Goal: Navigation & Orientation: Find specific page/section

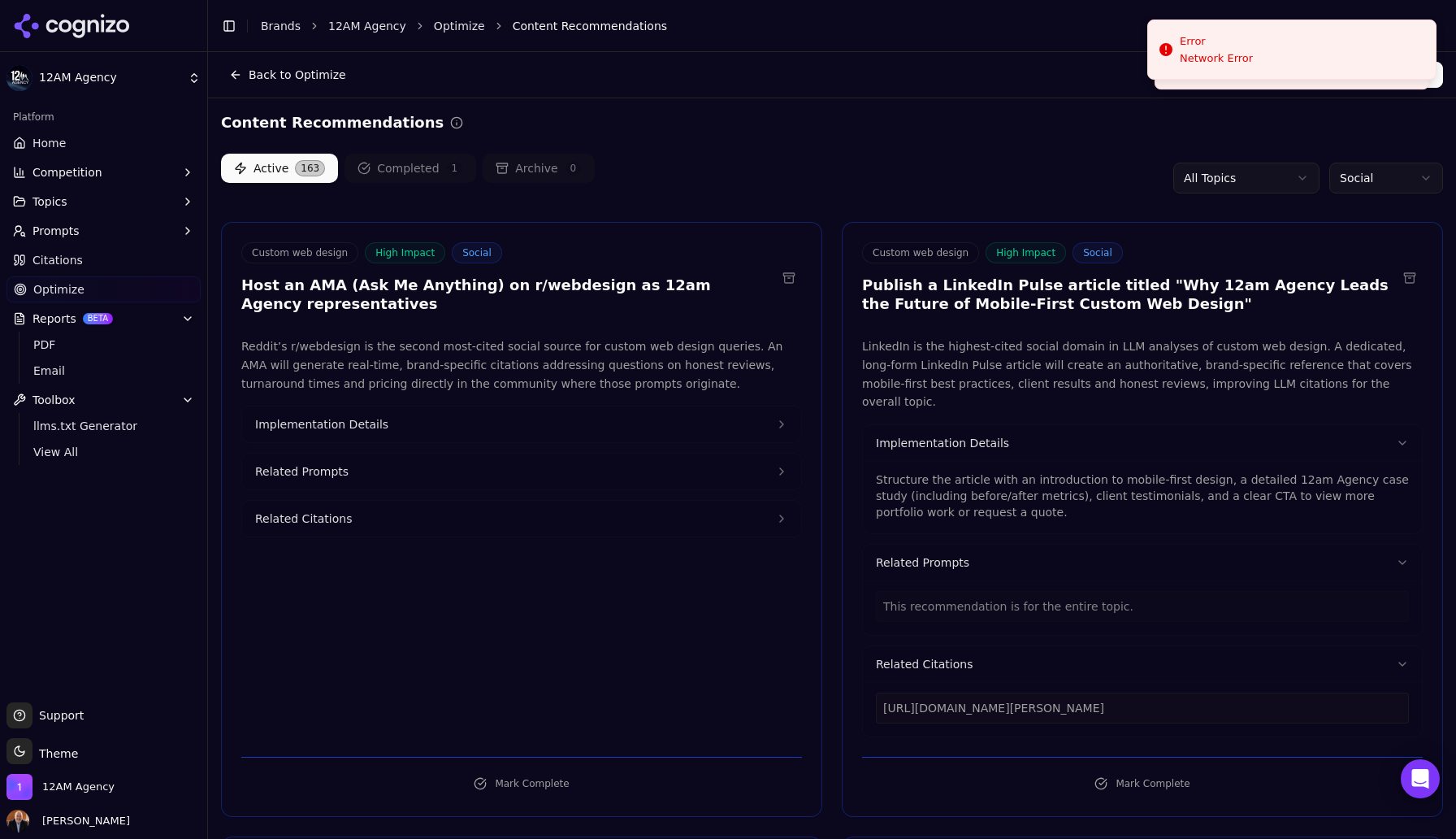
click at [1064, 165] on div "Active 163 Completed 1 Archive 0 All Topics Social" at bounding box center [831, 178] width 1222 height 49
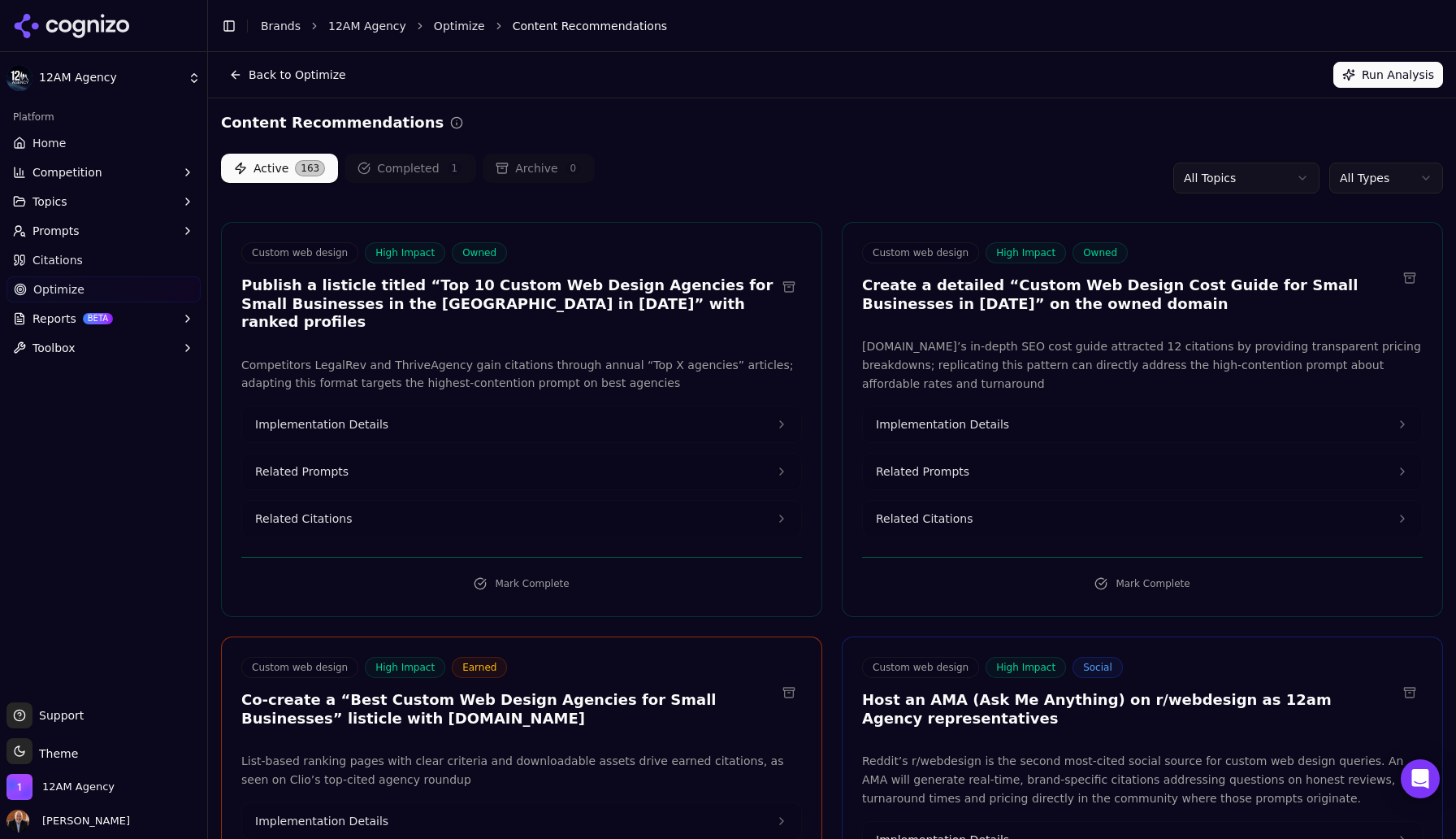
click at [1368, 181] on html "12AM Agency Platform Home Competition Topics Prompts Citations Optimize Reports…" at bounding box center [728, 420] width 1456 height 839
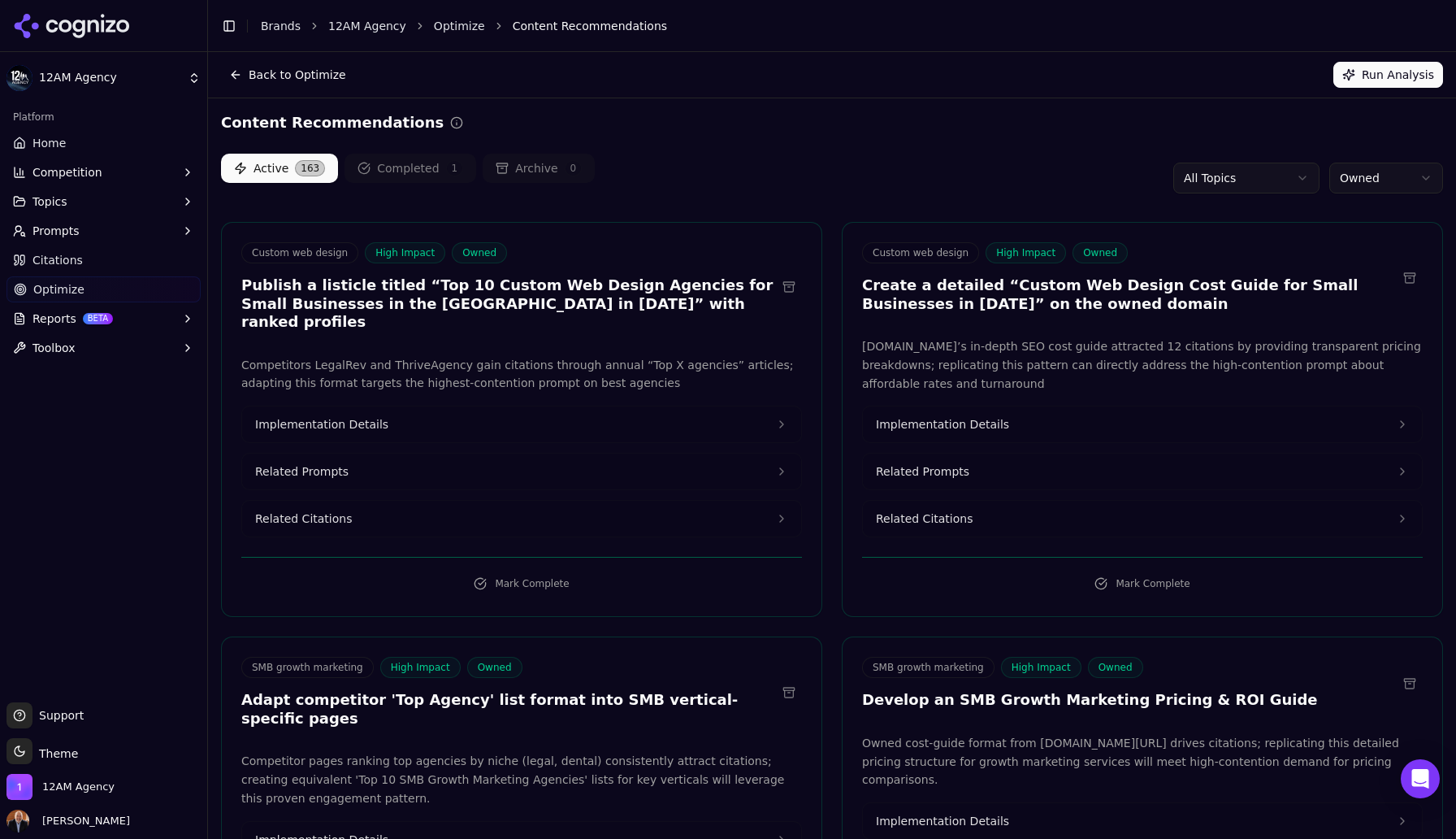
click at [1268, 183] on html "12AM Agency Platform Home Competition Topics Prompts Citations Optimize Reports…" at bounding box center [728, 420] width 1456 height 839
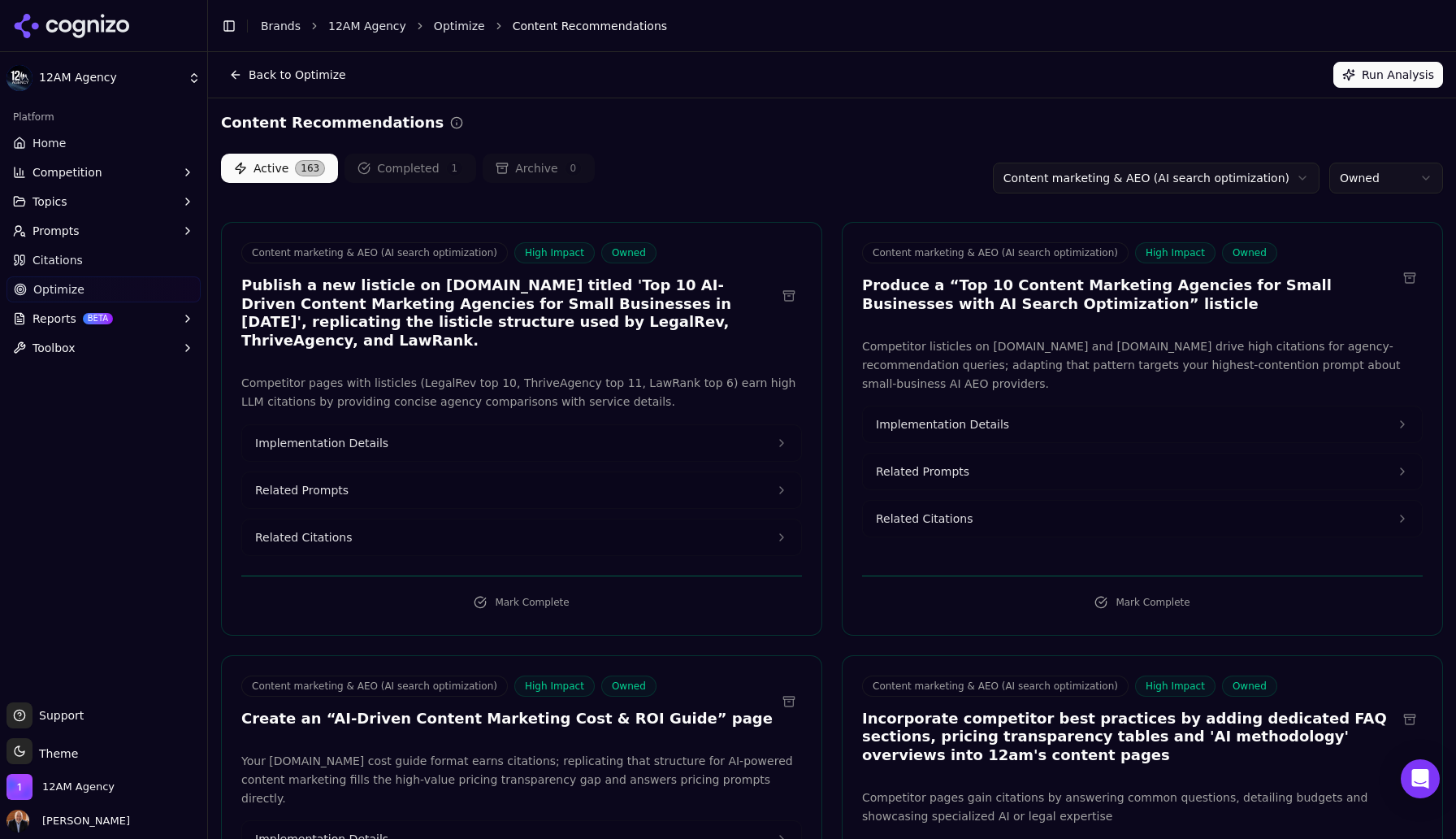
click at [971, 426] on span "Implementation Details" at bounding box center [942, 423] width 133 height 16
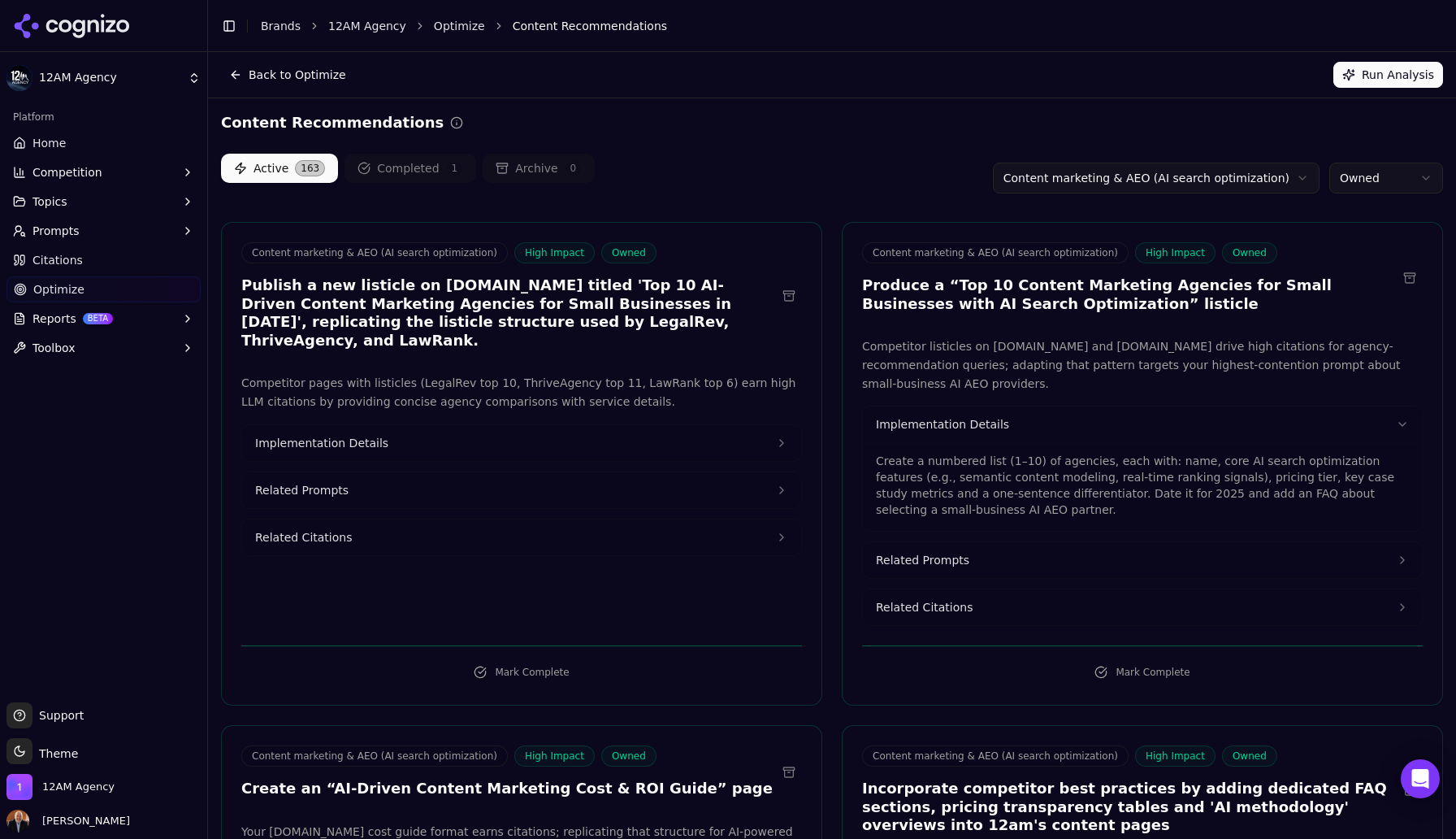
click at [1044, 569] on button "Related Prompts" at bounding box center [1142, 559] width 559 height 35
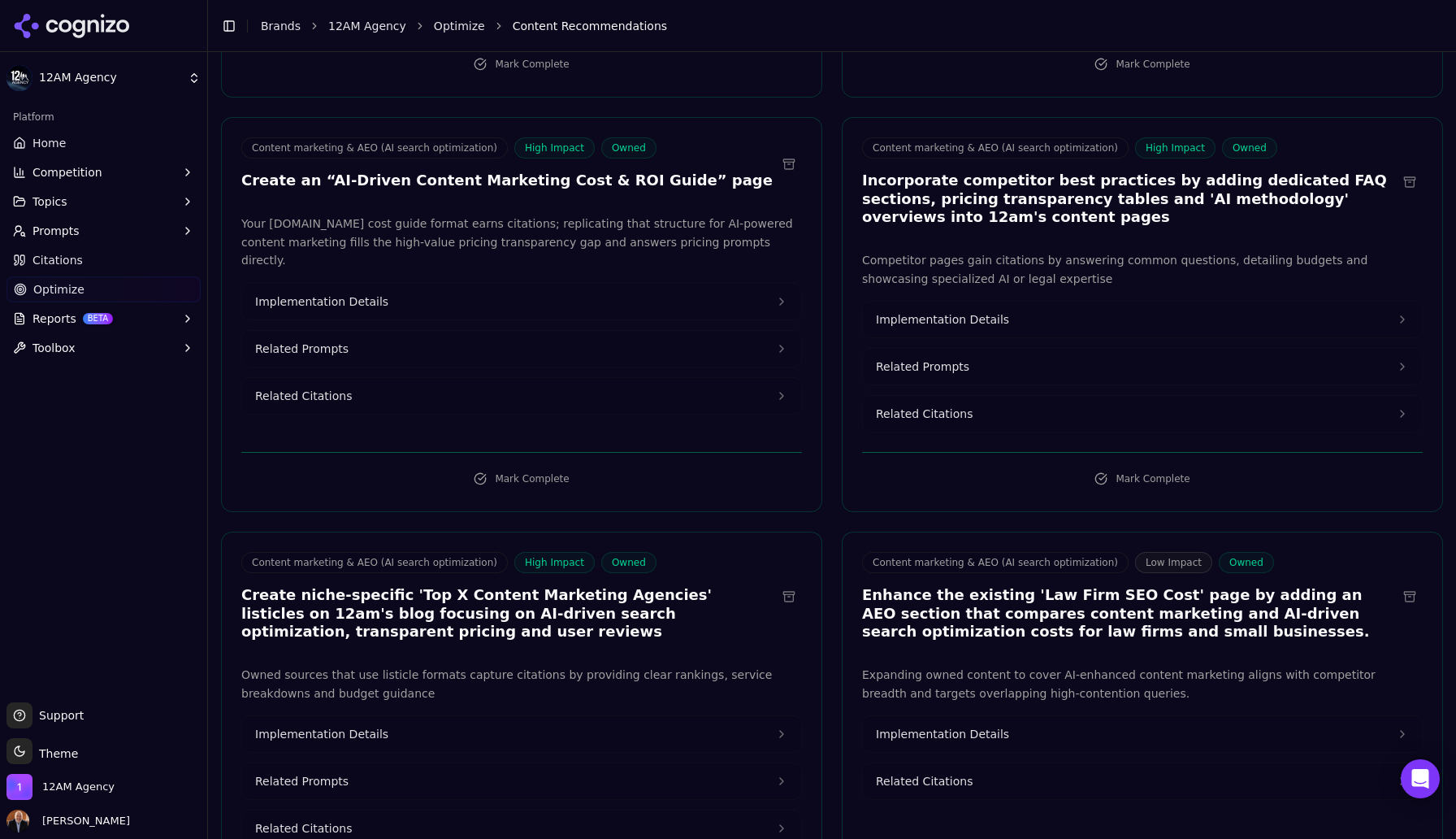
scroll to position [681, 0]
